Goal: Submit feedback/report problem

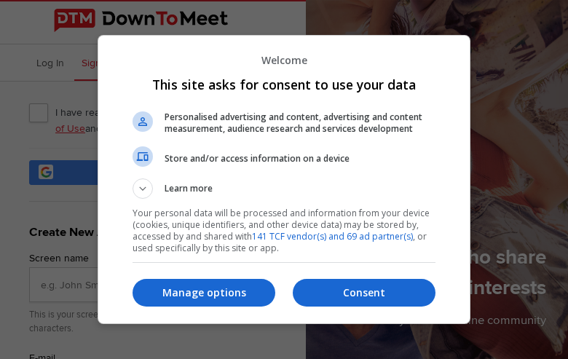
type input "iqTGmfqExf"
type input "[EMAIL_ADDRESS][DOMAIN_NAME]"
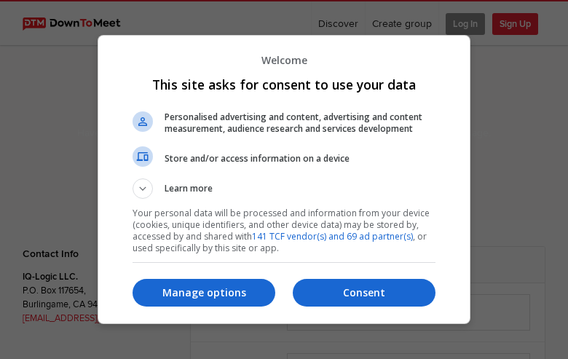
select select "general"
type input "GHbQoZdOf"
type input "[EMAIL_ADDRESS][DOMAIN_NAME]"
